Goal: Task Accomplishment & Management: Manage account settings

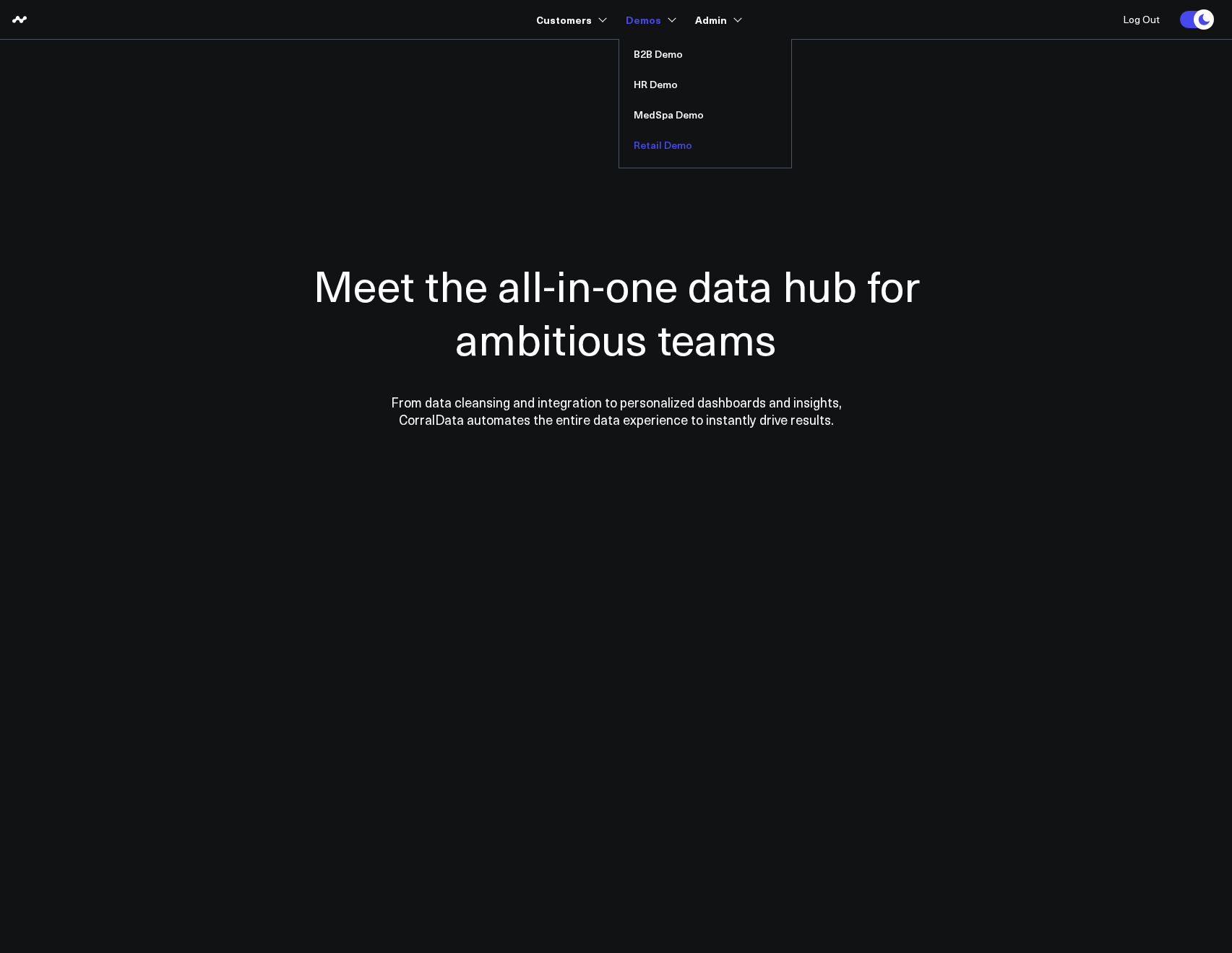
click at [663, 149] on link "Retail Demo" at bounding box center [705, 145] width 172 height 30
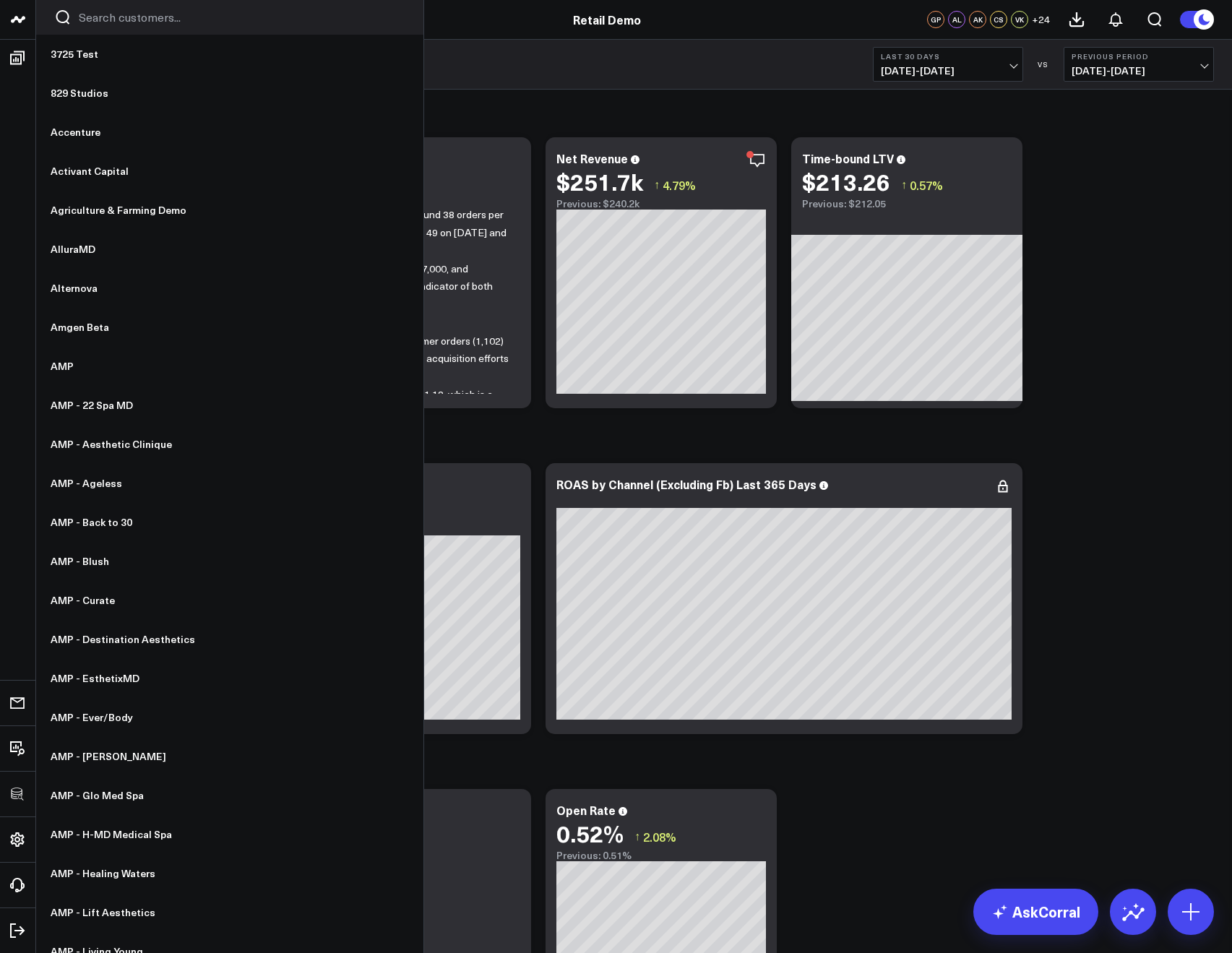
click at [73, 24] on div at bounding box center [230, 17] width 387 height 35
click at [82, 24] on input "Search customers input" at bounding box center [243, 17] width 327 height 16
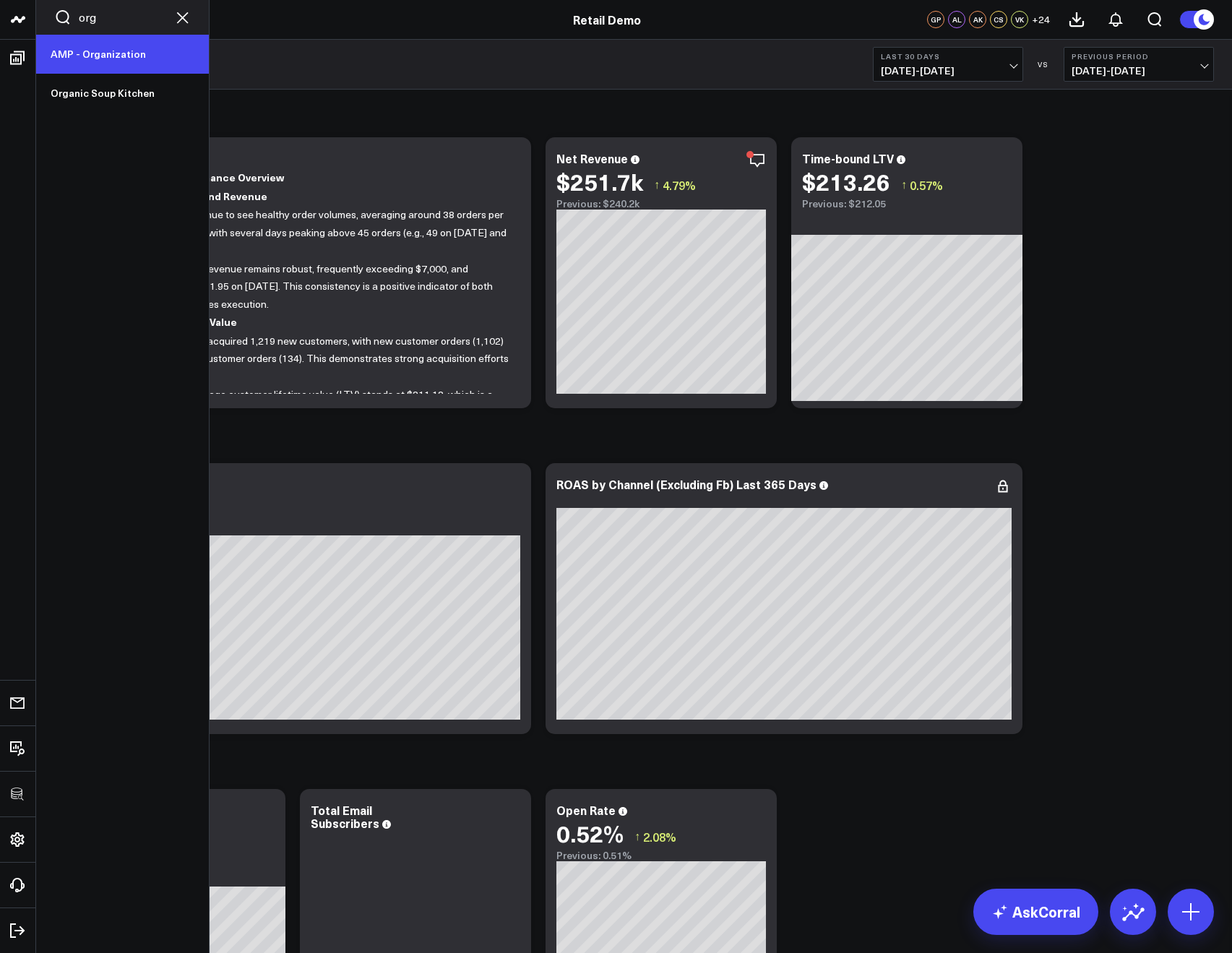
type input "org"
click at [77, 48] on link "AMP - Organization" at bounding box center [123, 54] width 173 height 39
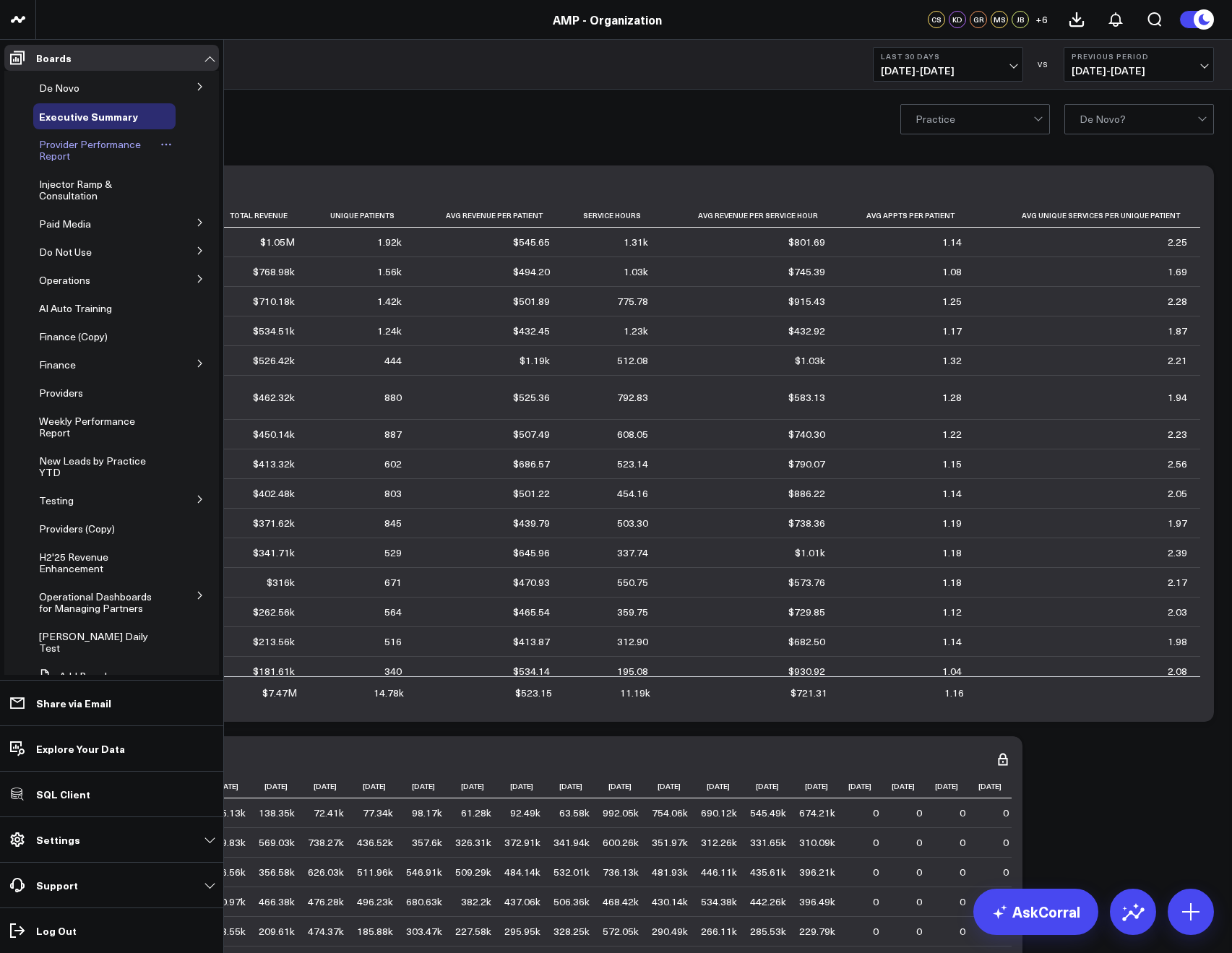
click at [127, 146] on span "Provider Performance Report" at bounding box center [90, 150] width 102 height 25
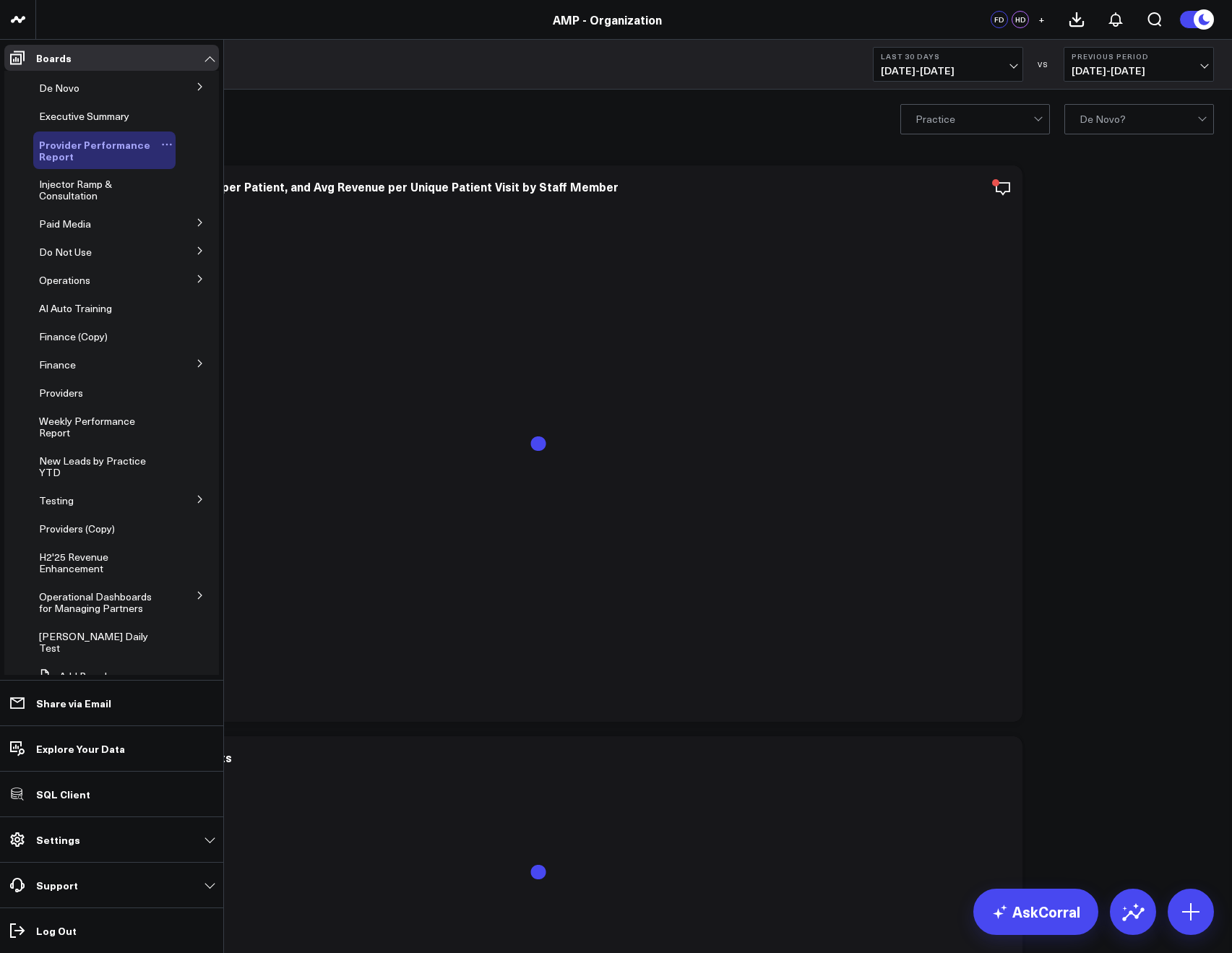
click at [161, 142] on icon at bounding box center [166, 144] width 11 height 11
click at [216, 196] on button "Edit Permissions" at bounding box center [228, 191] width 117 height 28
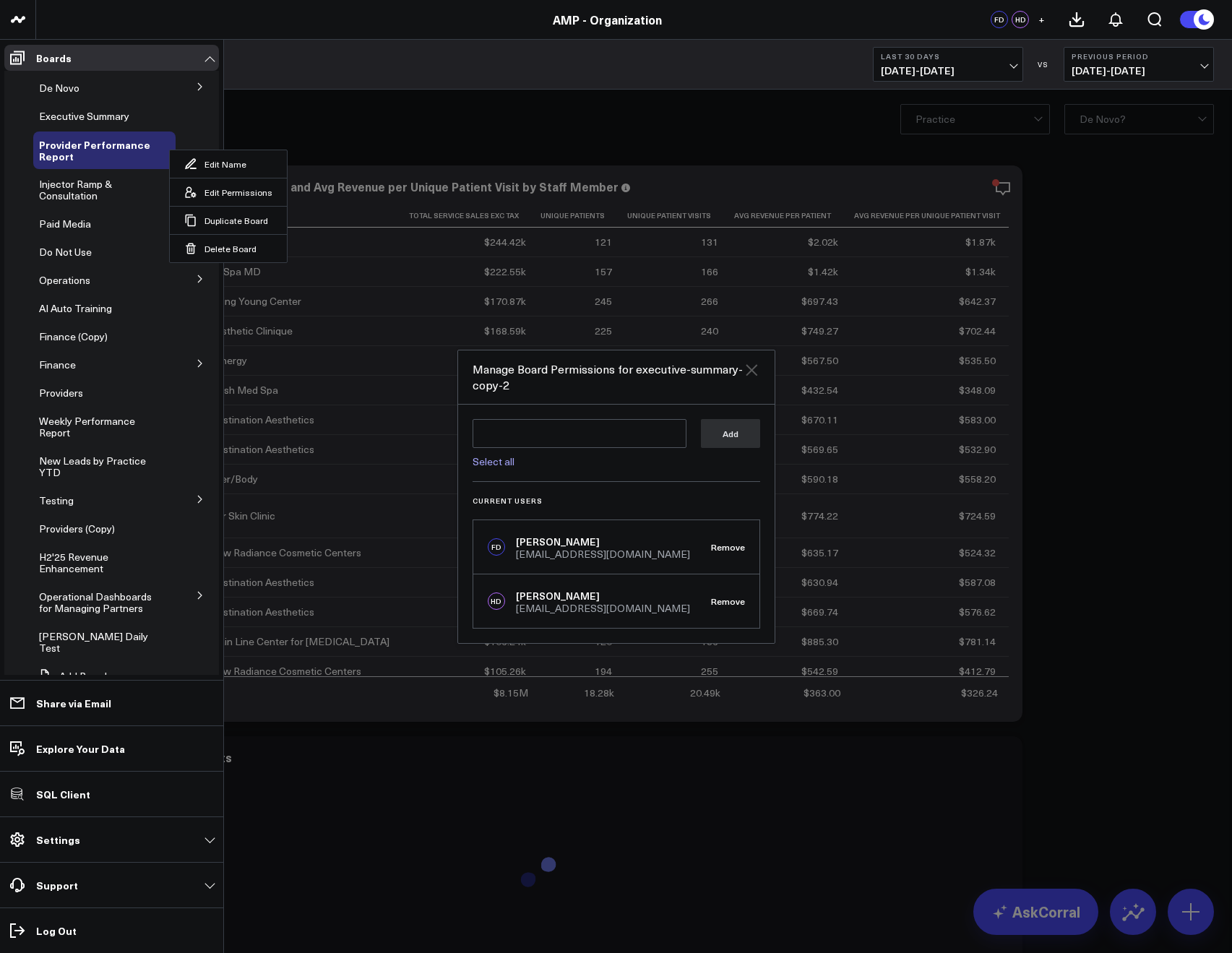
click at [752, 375] on icon "Close" at bounding box center [751, 370] width 17 height 17
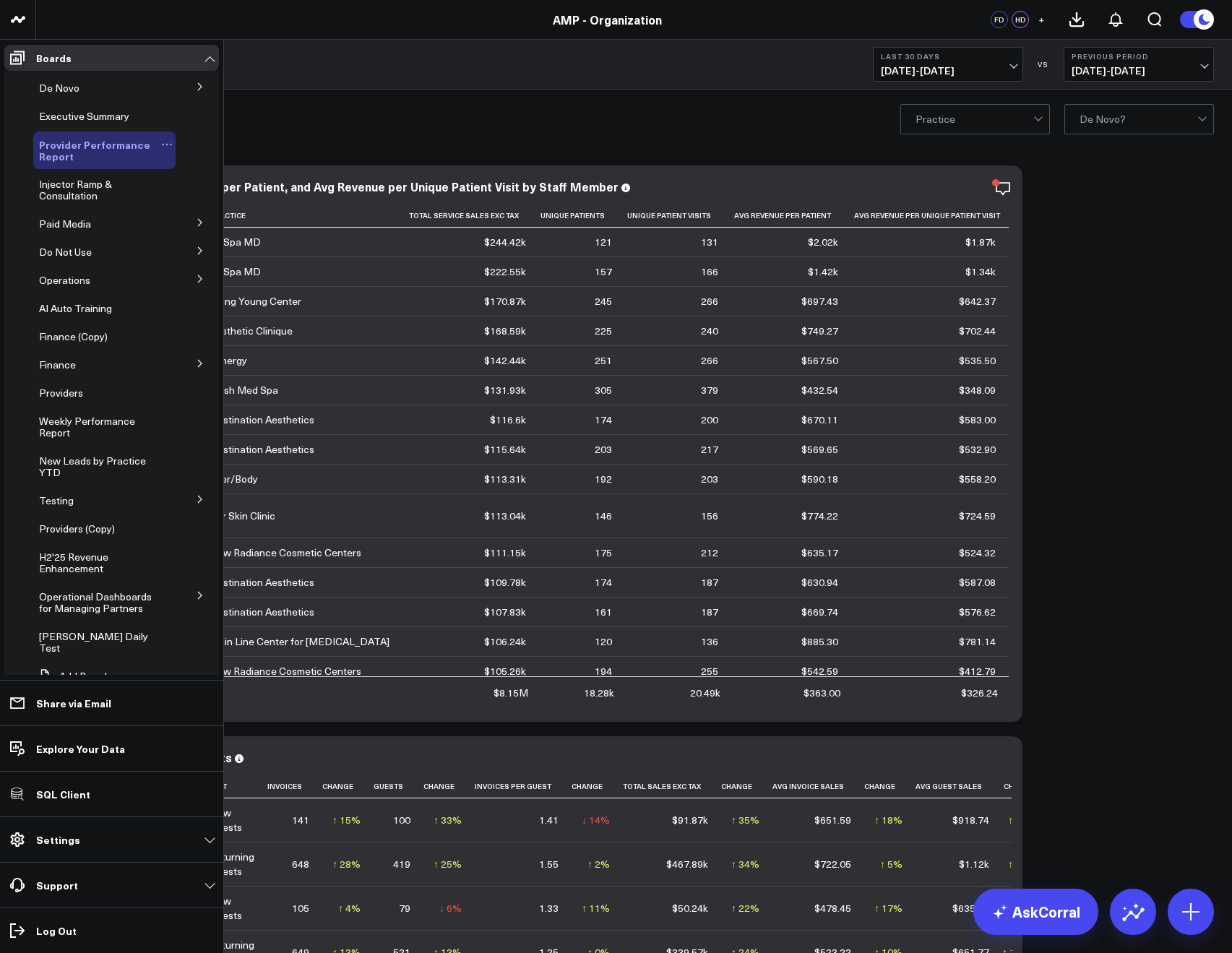
click at [161, 143] on icon at bounding box center [166, 144] width 11 height 11
click at [206, 202] on button "Edit Permissions" at bounding box center [228, 191] width 117 height 28
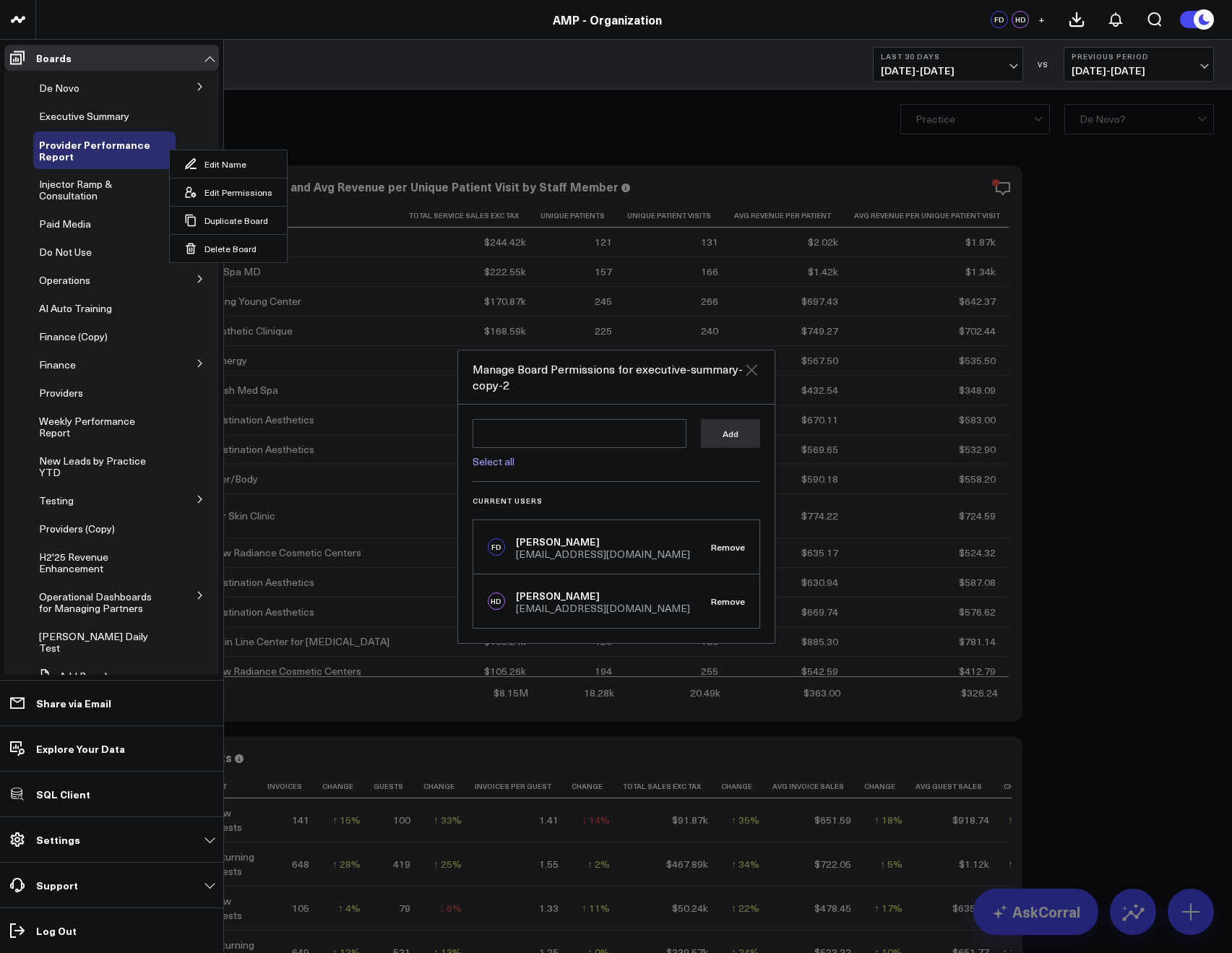
click at [755, 377] on icon "Close" at bounding box center [751, 370] width 17 height 17
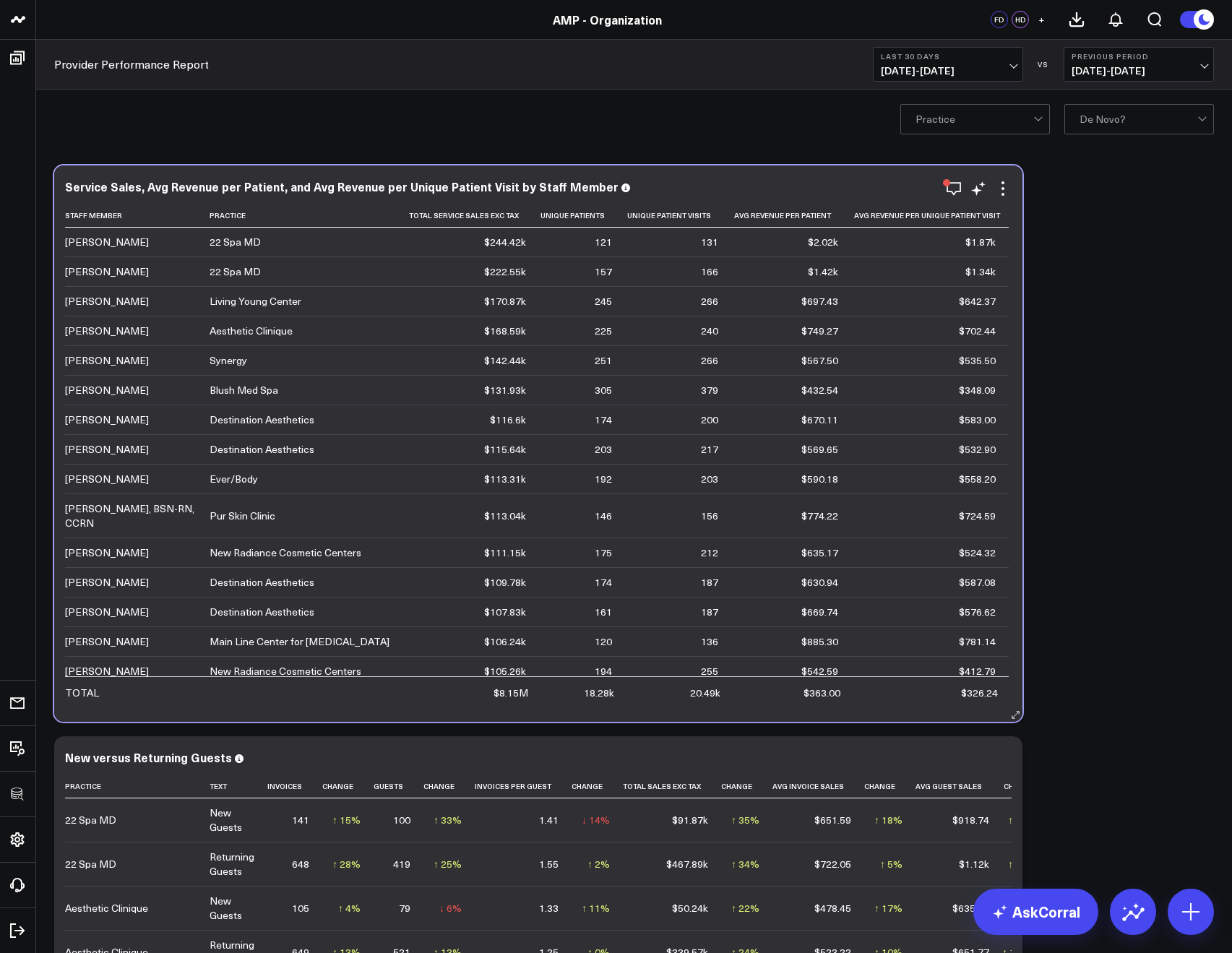
click at [754, 375] on td "$432.54" at bounding box center [790, 390] width 119 height 30
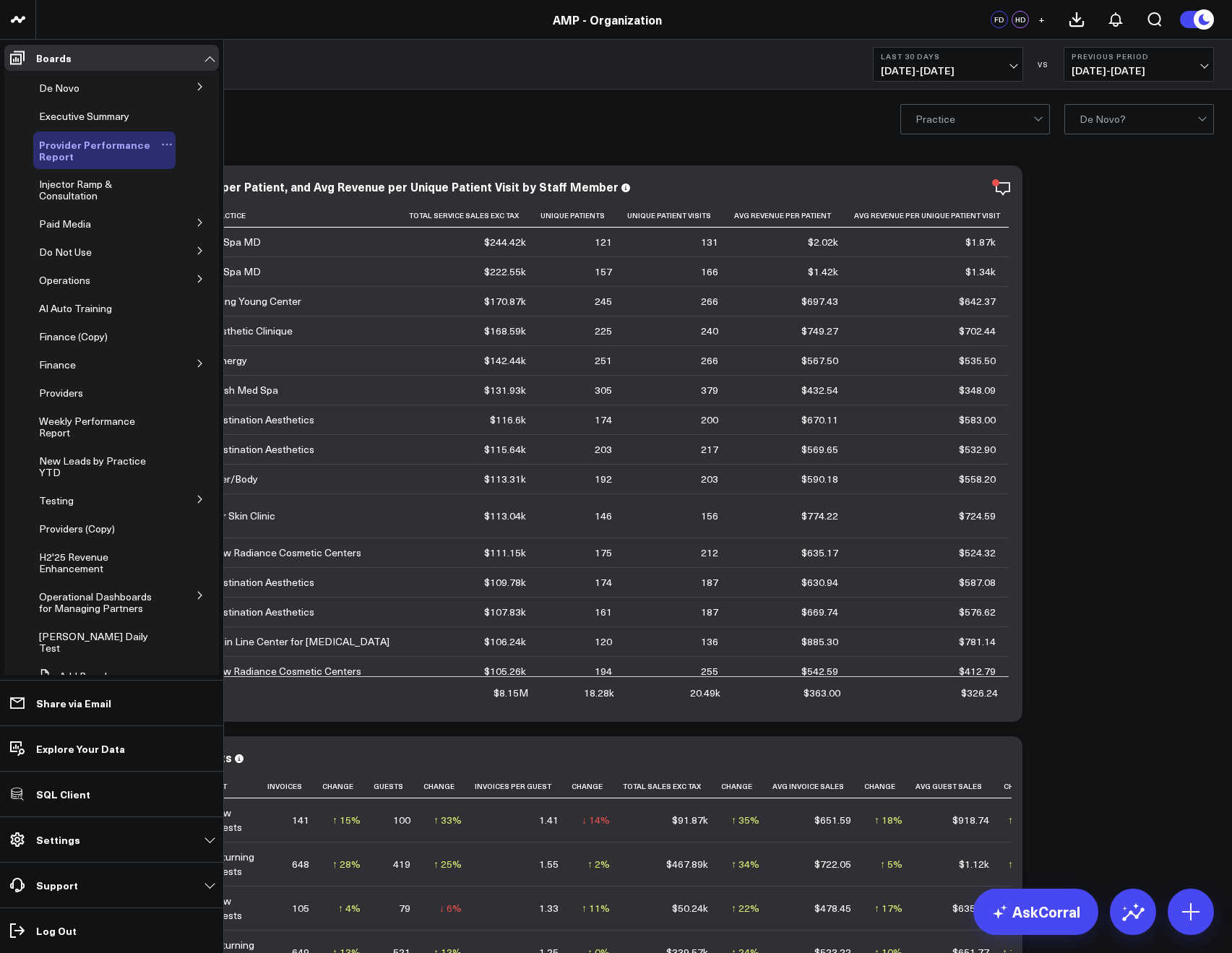
click at [158, 143] on button at bounding box center [167, 144] width 17 height 11
click at [195, 184] on button "Edit Permissions" at bounding box center [228, 191] width 117 height 28
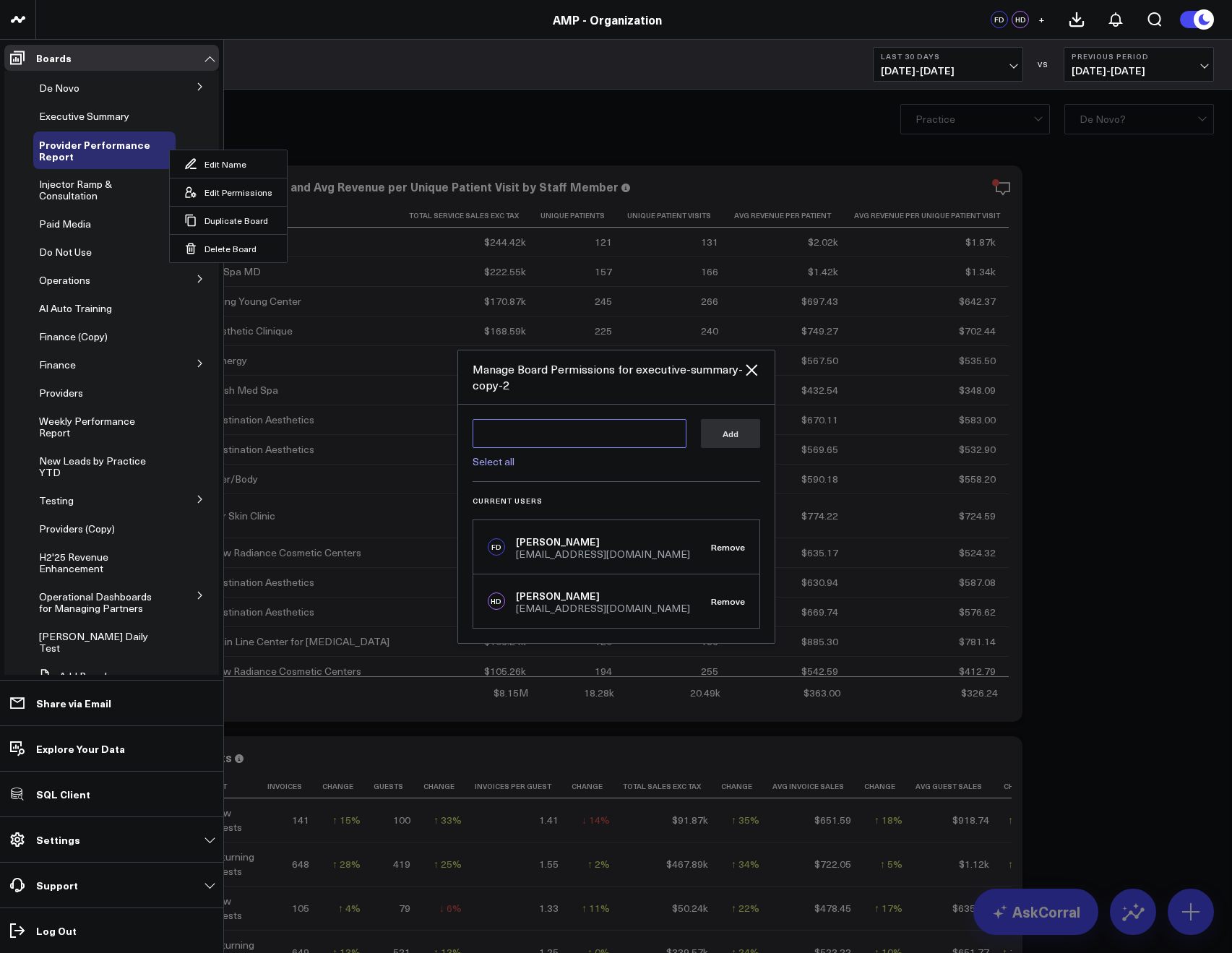
click at [528, 443] on textarea at bounding box center [579, 433] width 214 height 29
click at [519, 439] on textarea at bounding box center [579, 433] width 214 height 29
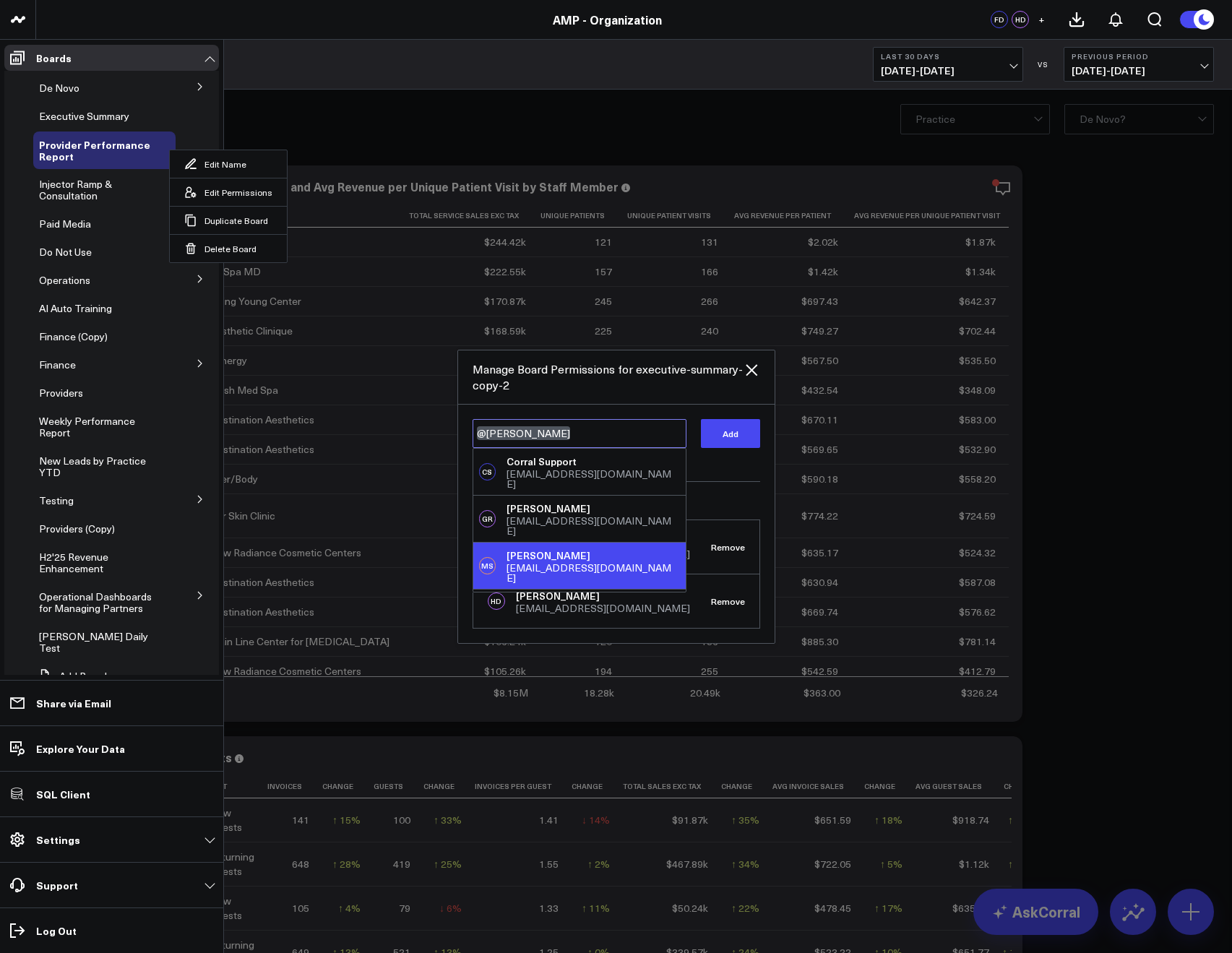
type textarea "@Kieren Dwyer"
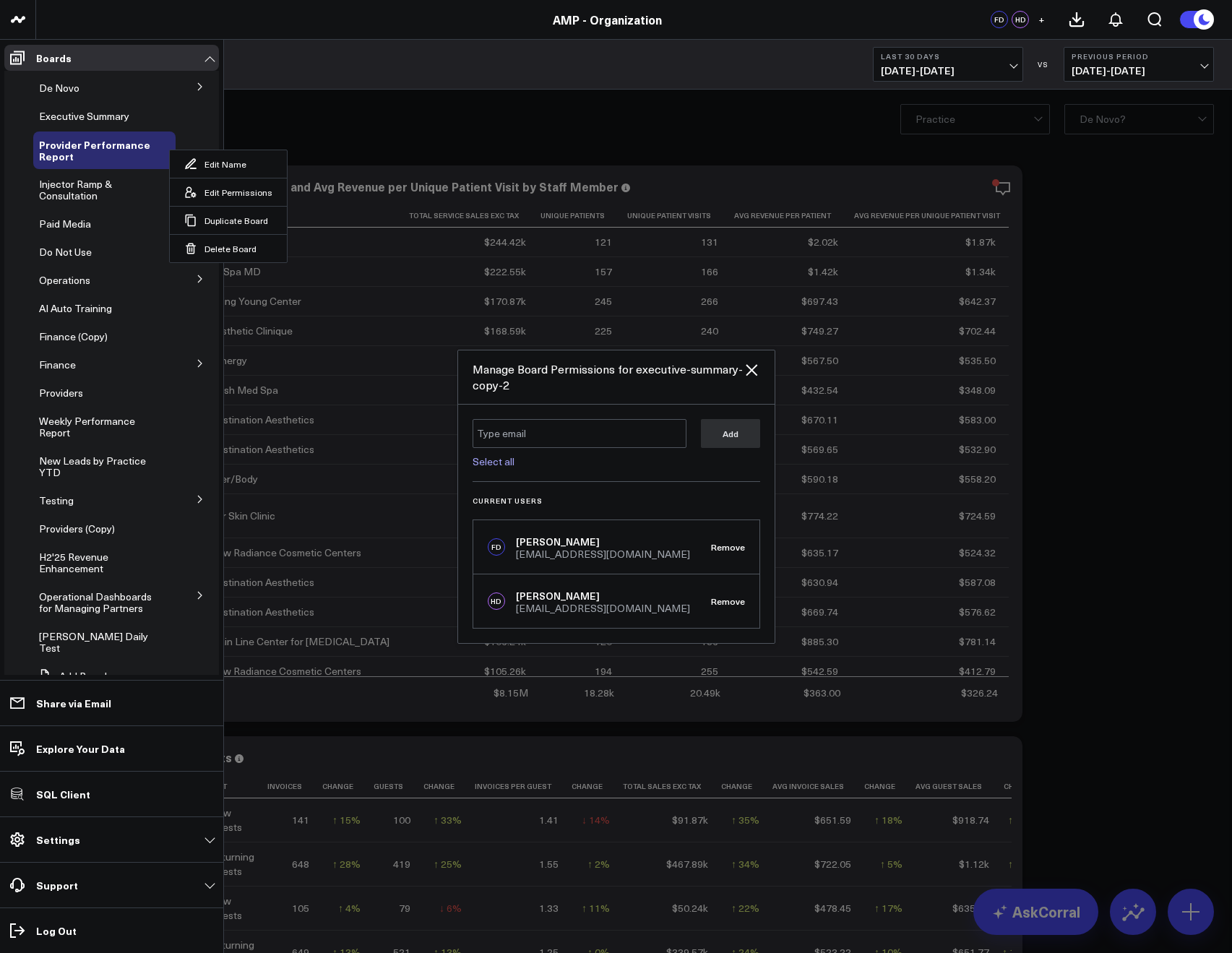
click at [760, 369] on div "Manage Board Permissions for executive-summary-copy-2" at bounding box center [616, 377] width 316 height 54
click at [754, 370] on icon "Close" at bounding box center [751, 370] width 17 height 17
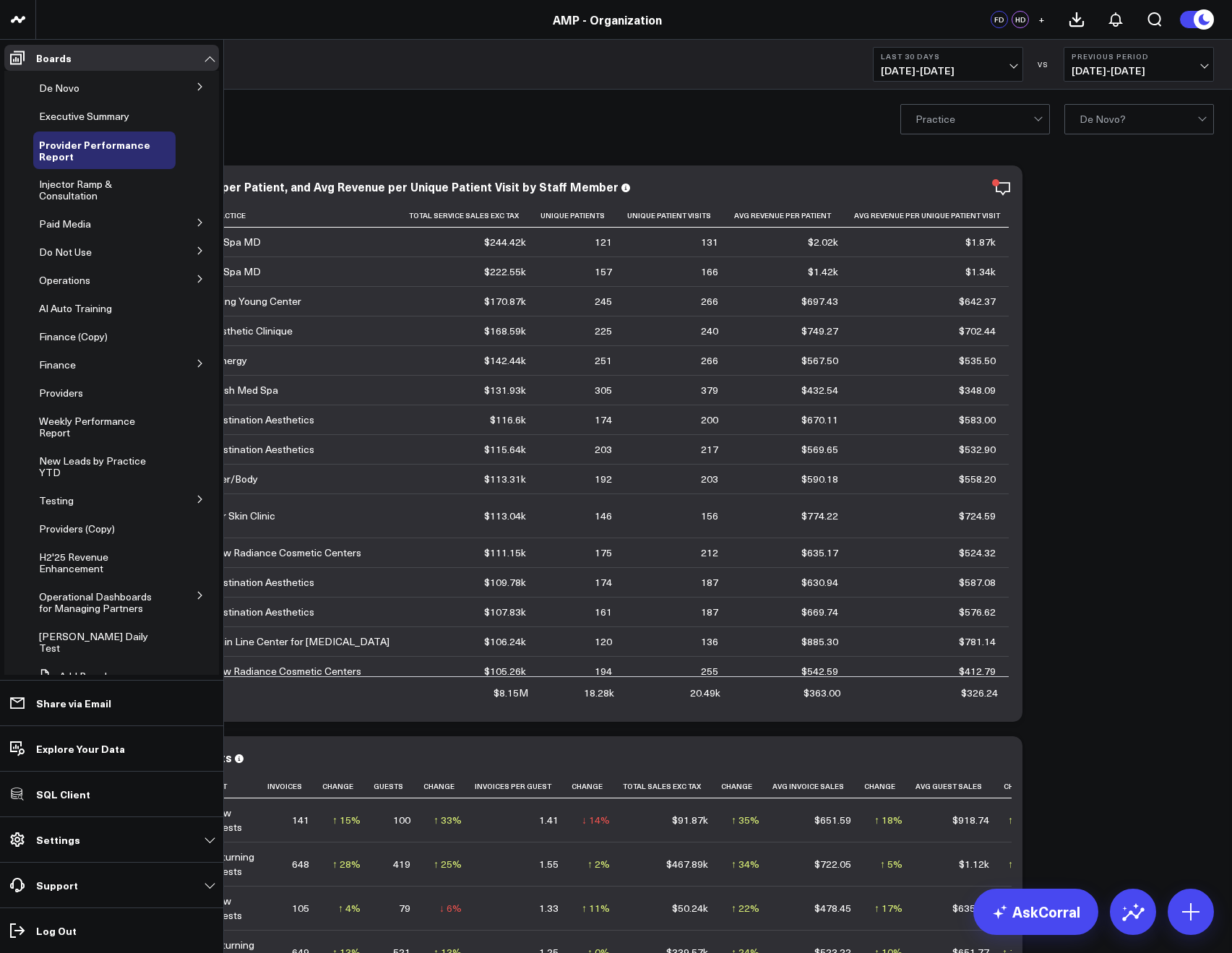
click at [196, 594] on icon at bounding box center [200, 596] width 9 height 9
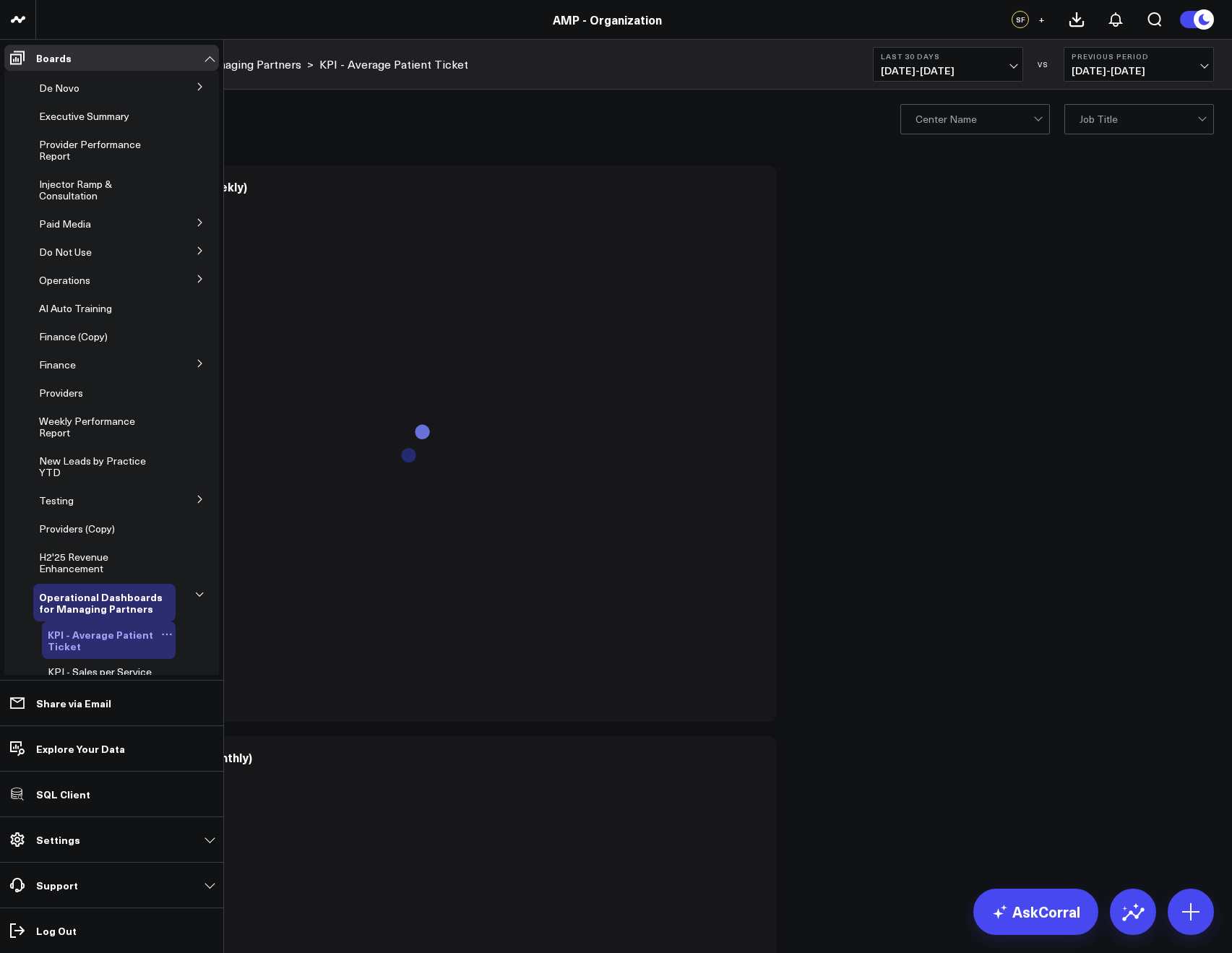
click at [161, 638] on icon at bounding box center [166, 634] width 11 height 11
click at [212, 673] on button "Edit Permissions" at bounding box center [229, 682] width 117 height 28
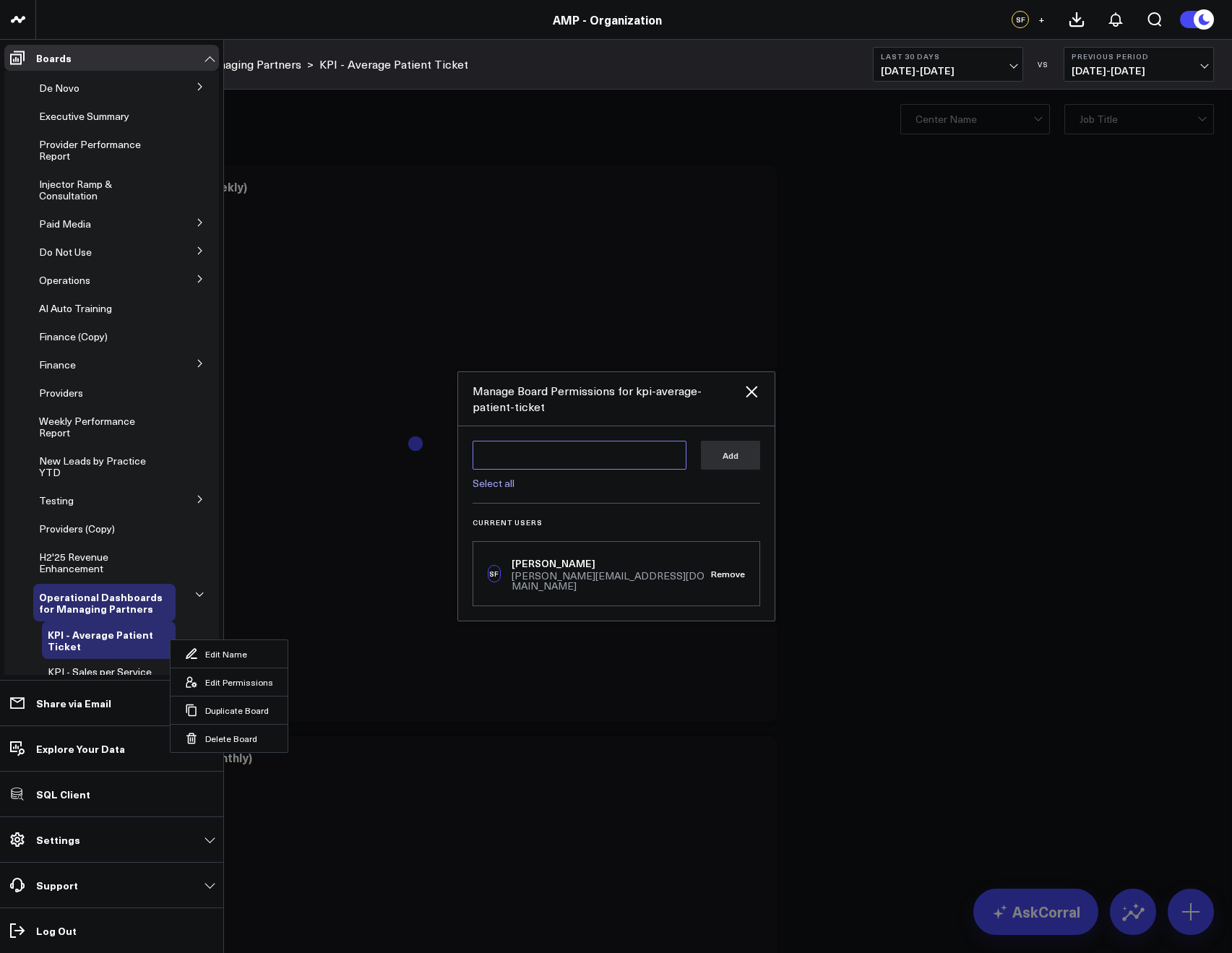
click at [509, 451] on textarea at bounding box center [579, 455] width 214 height 29
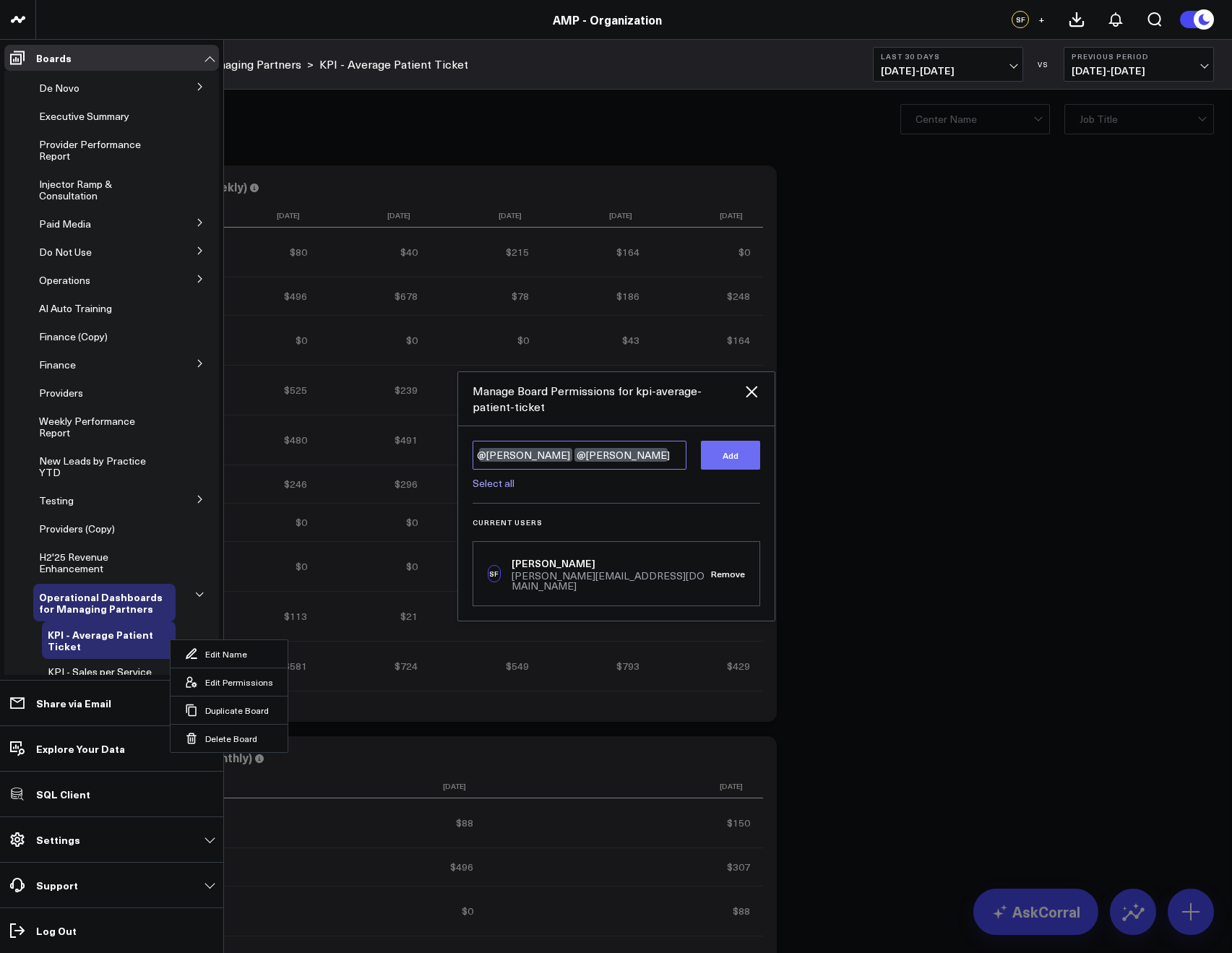
type textarea "@Francis DeMonte @Kieren Dwyer"
click at [712, 470] on button "Add" at bounding box center [730, 455] width 59 height 29
